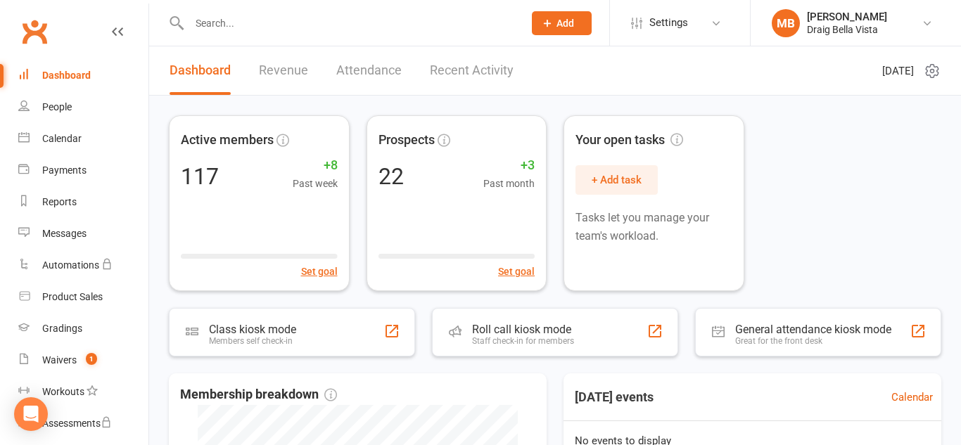
click at [240, 15] on input "text" at bounding box center [349, 23] width 328 height 20
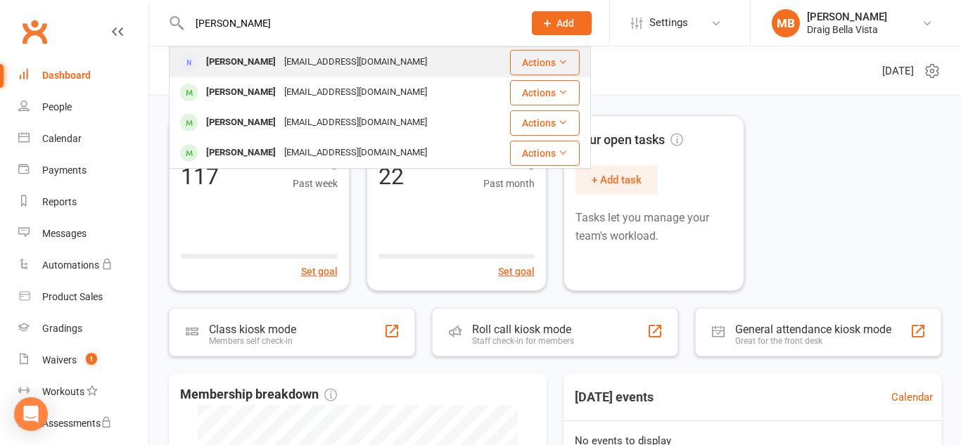
type input "[PERSON_NAME]"
click at [244, 62] on div "[PERSON_NAME]" at bounding box center [241, 62] width 78 height 20
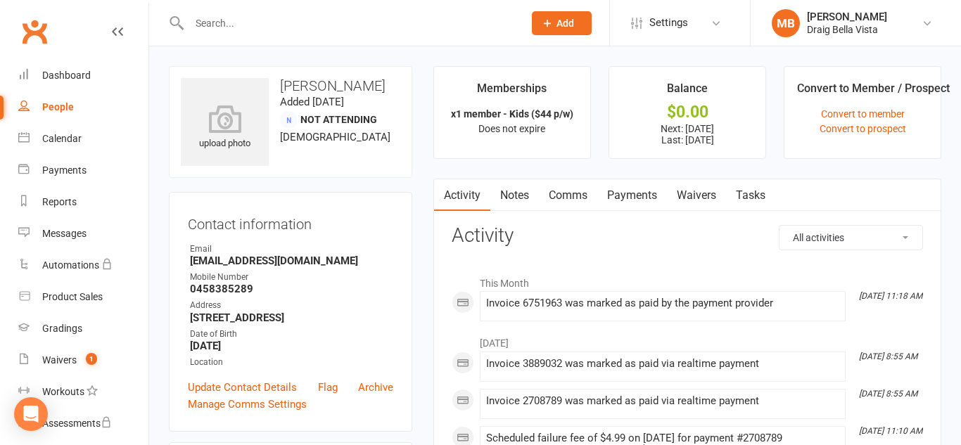
click at [657, 191] on link "Payments" at bounding box center [632, 195] width 70 height 32
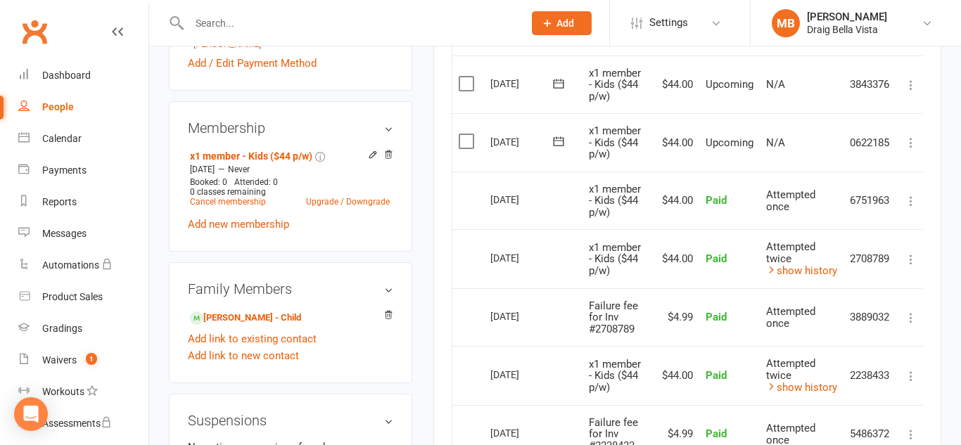
scroll to position [484, 0]
click at [906, 141] on icon at bounding box center [911, 144] width 14 height 14
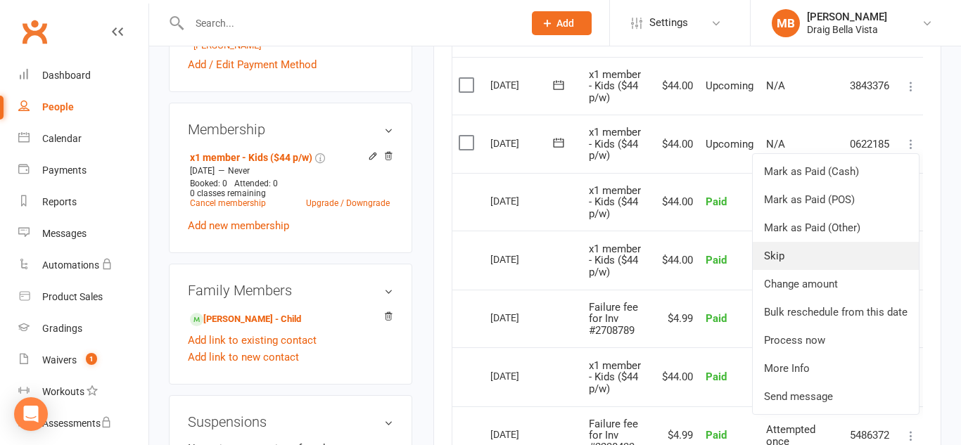
click at [837, 252] on link "Skip" at bounding box center [835, 256] width 166 height 28
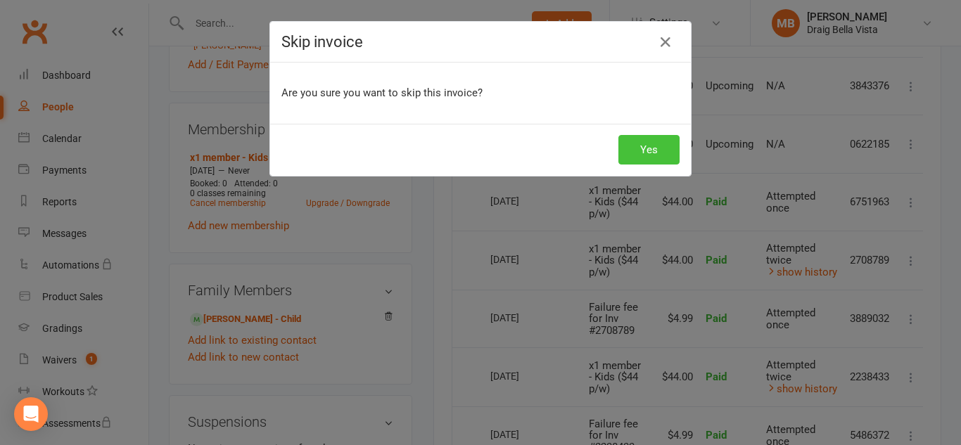
click at [641, 146] on button "Yes" at bounding box center [648, 150] width 61 height 30
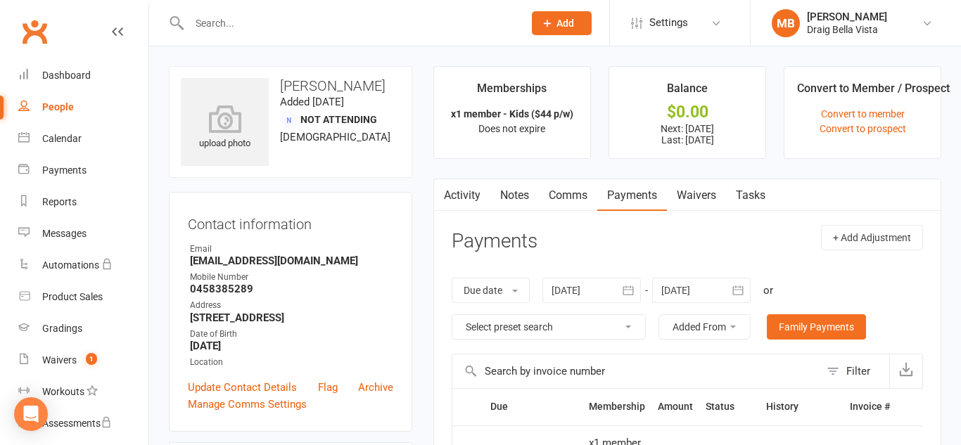
scroll to position [2, 0]
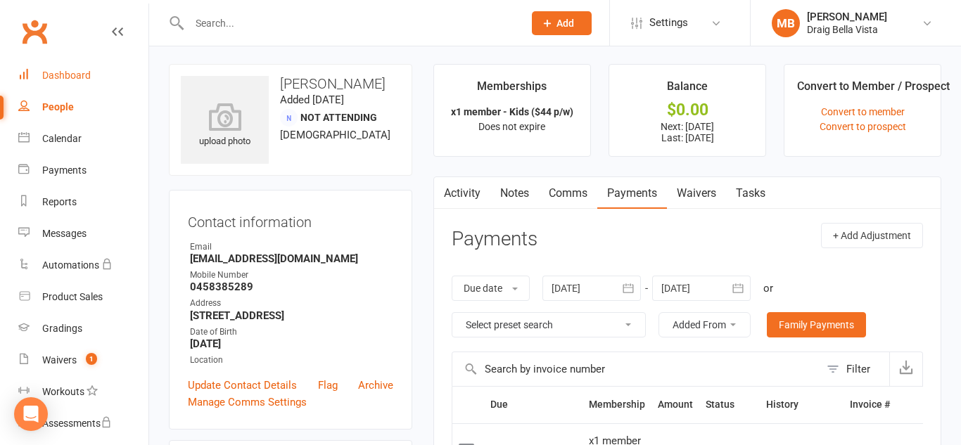
click at [74, 79] on div "Dashboard" at bounding box center [66, 75] width 49 height 11
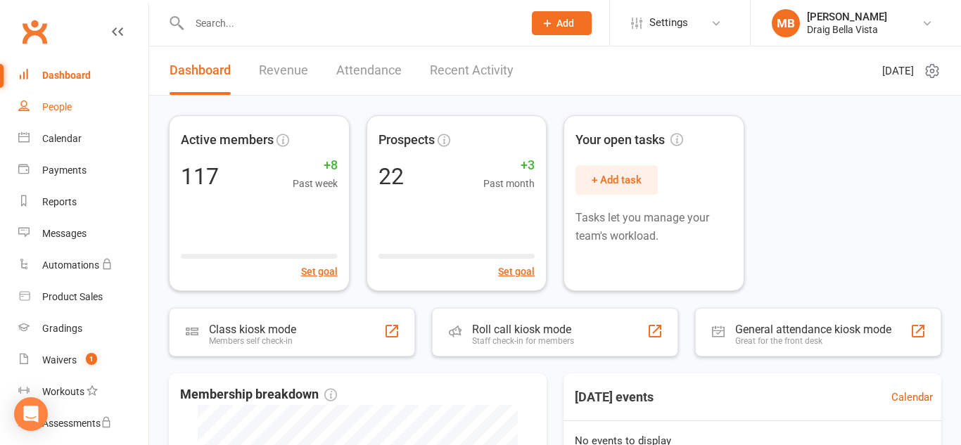
click at [68, 113] on link "People" at bounding box center [83, 107] width 130 height 32
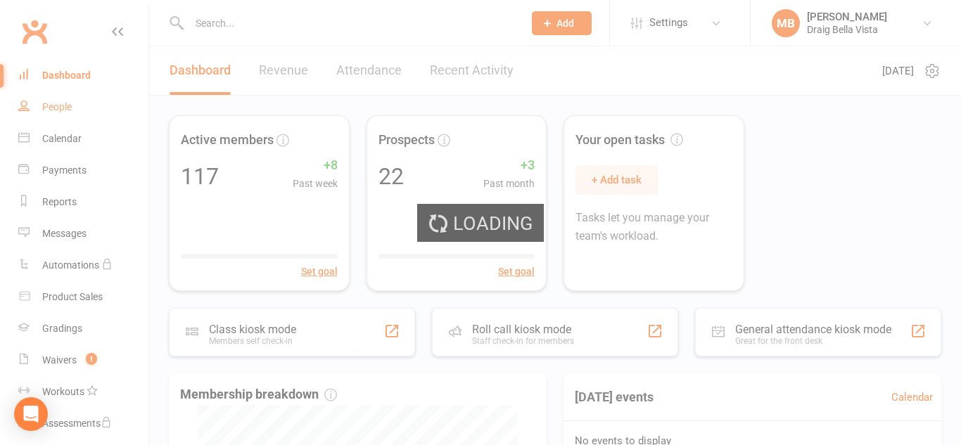
select select "100"
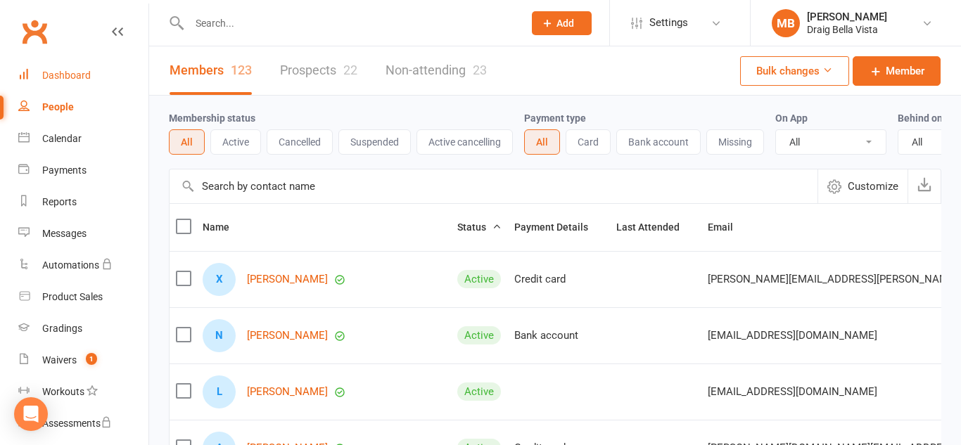
click at [72, 68] on link "Dashboard" at bounding box center [83, 76] width 130 height 32
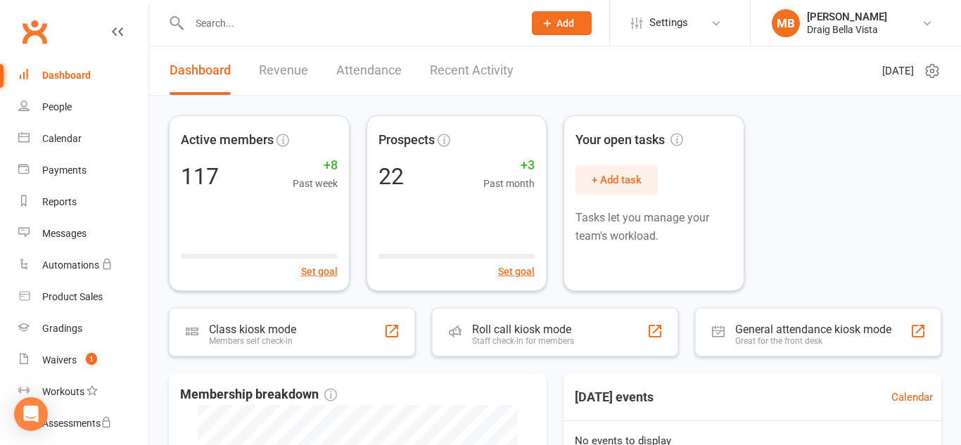
click at [70, 30] on div "Clubworx" at bounding box center [74, 40] width 148 height 52
click at [53, 97] on link "People" at bounding box center [83, 107] width 130 height 32
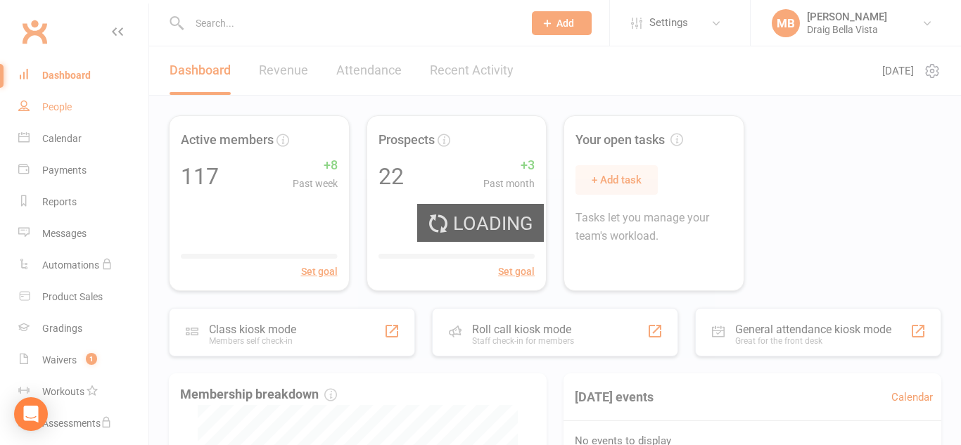
select select "100"
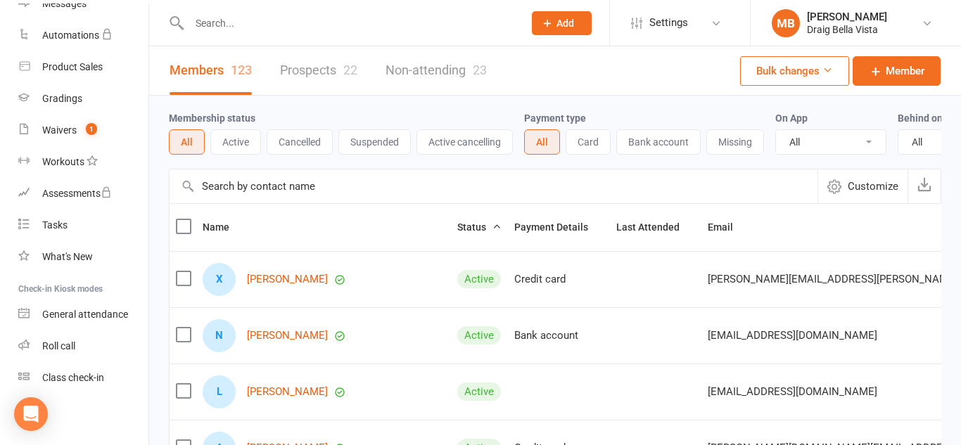
click at [321, 79] on link "Prospects 22" at bounding box center [318, 70] width 77 height 49
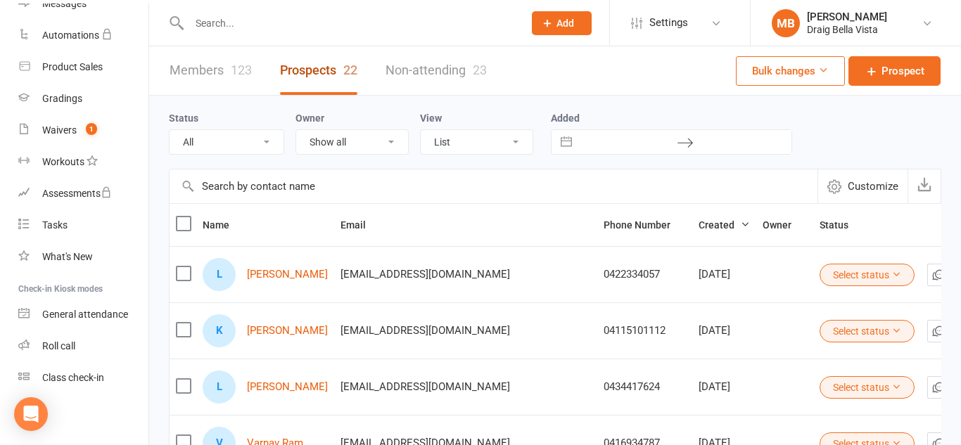
click at [321, 79] on link "Prospects 22" at bounding box center [318, 70] width 77 height 49
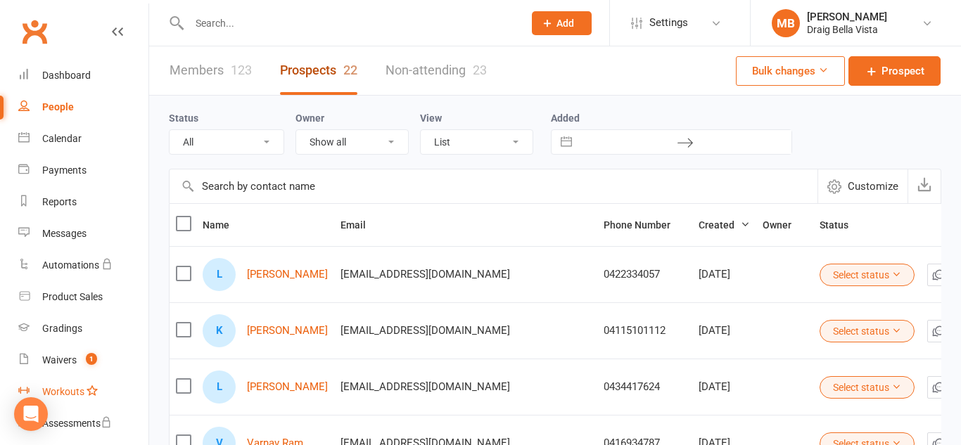
scroll to position [4, 0]
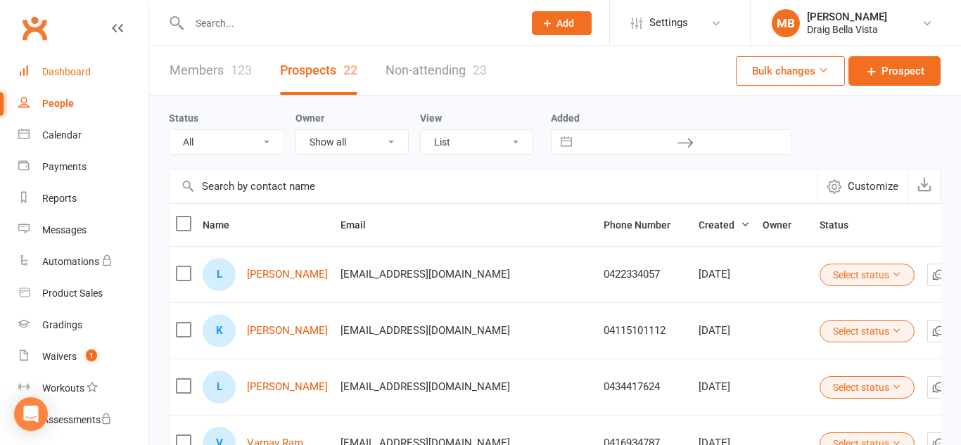
click at [53, 77] on link "Dashboard" at bounding box center [83, 72] width 130 height 32
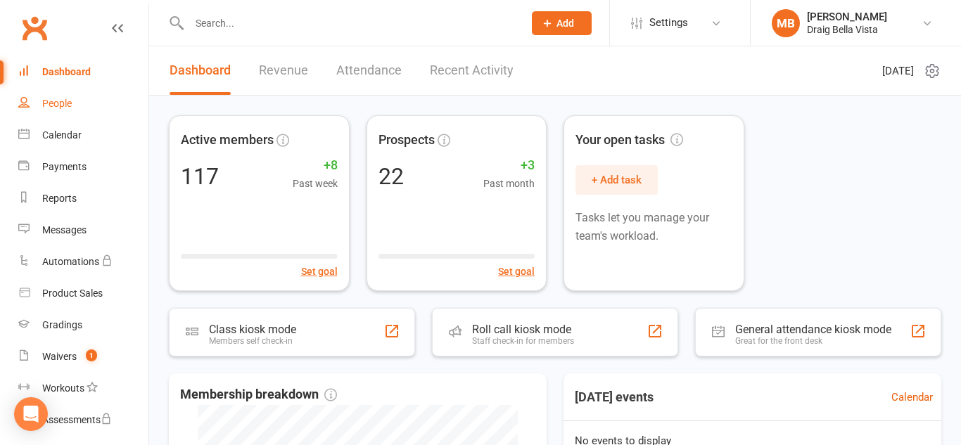
click at [42, 102] on div "People" at bounding box center [57, 103] width 30 height 11
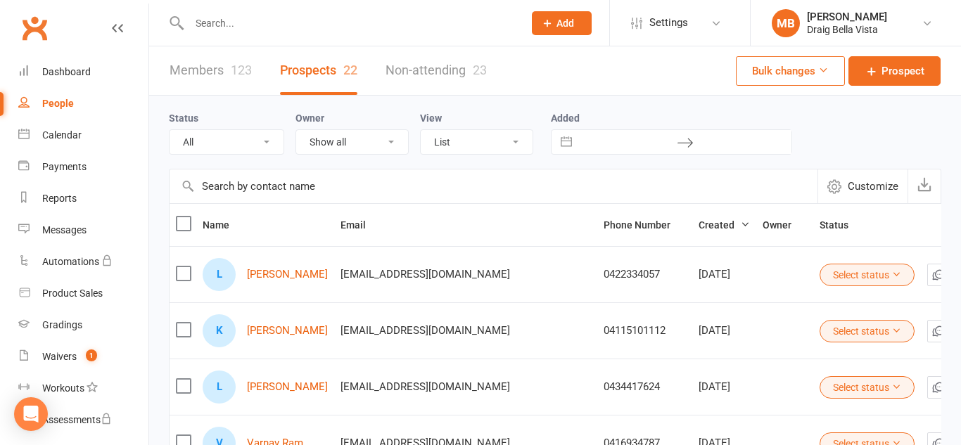
click at [189, 81] on link "Members 123" at bounding box center [210, 70] width 82 height 49
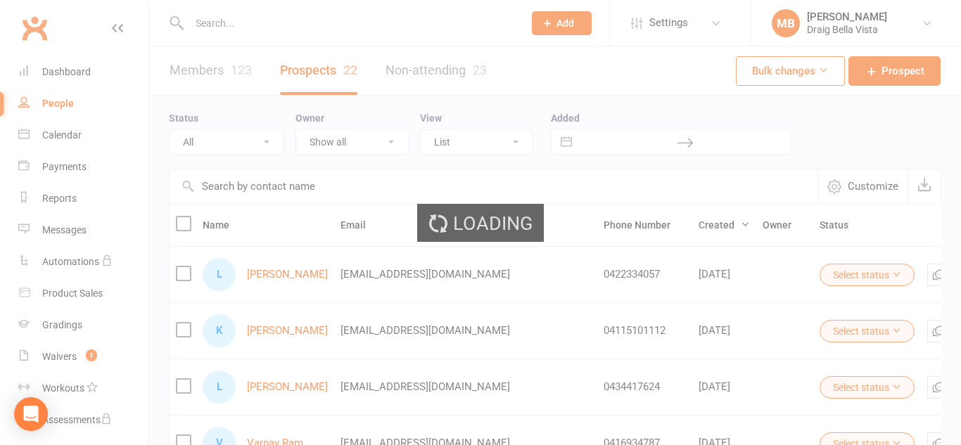
select select "100"
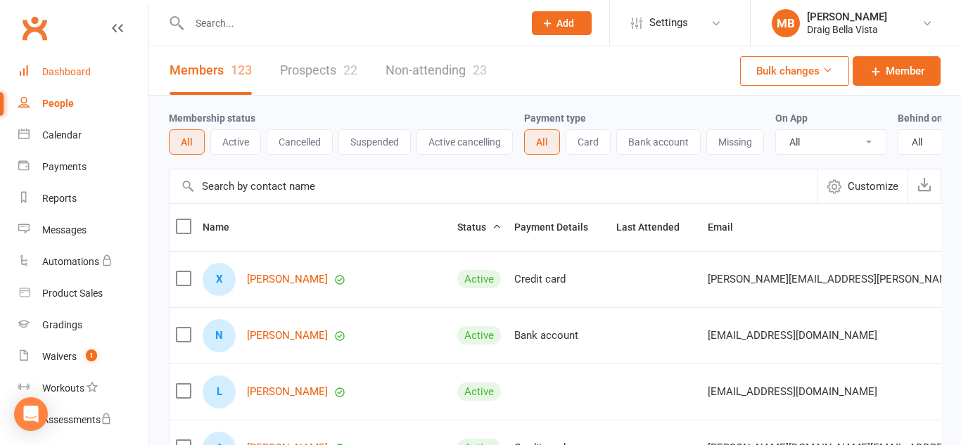
click at [67, 77] on link "Dashboard" at bounding box center [83, 72] width 130 height 32
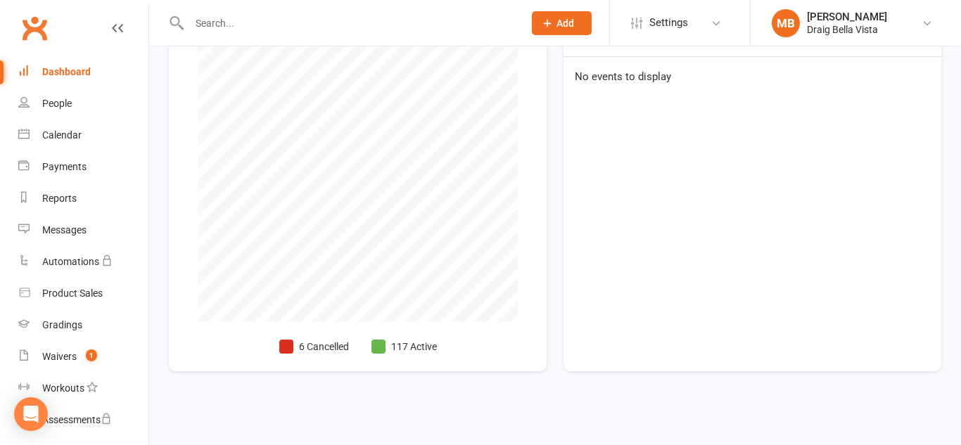
scroll to position [360, 0]
click at [414, 349] on li "117 Active" at bounding box center [403, 350] width 65 height 15
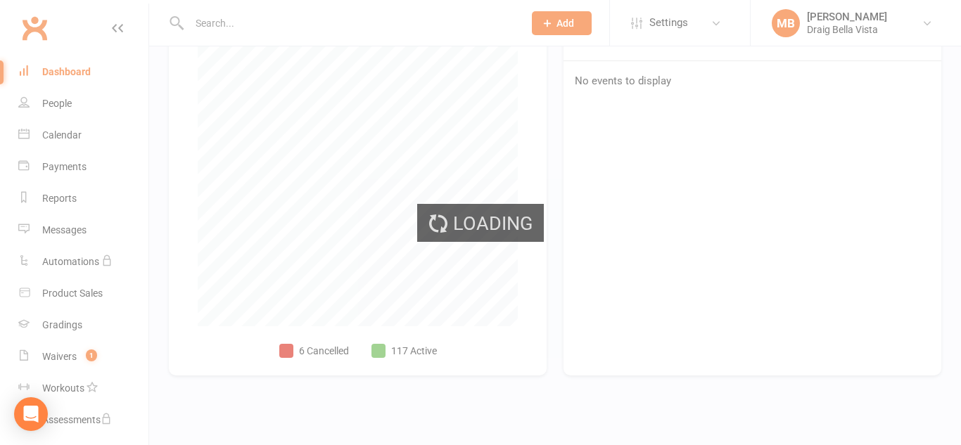
select select "no_trial"
select select "100"
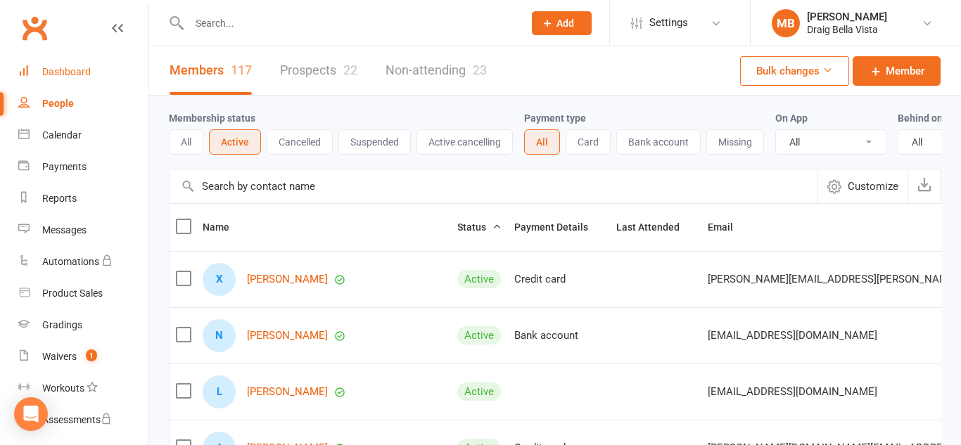
click at [58, 72] on div "Dashboard" at bounding box center [66, 71] width 49 height 11
